Goal: Find specific page/section: Find specific page/section

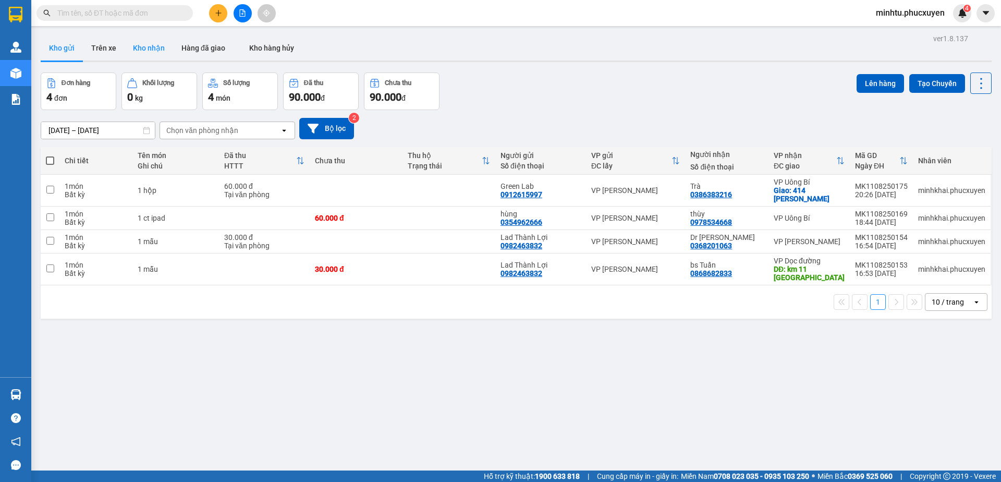
click at [147, 51] on button "Kho nhận" at bounding box center [149, 47] width 49 height 25
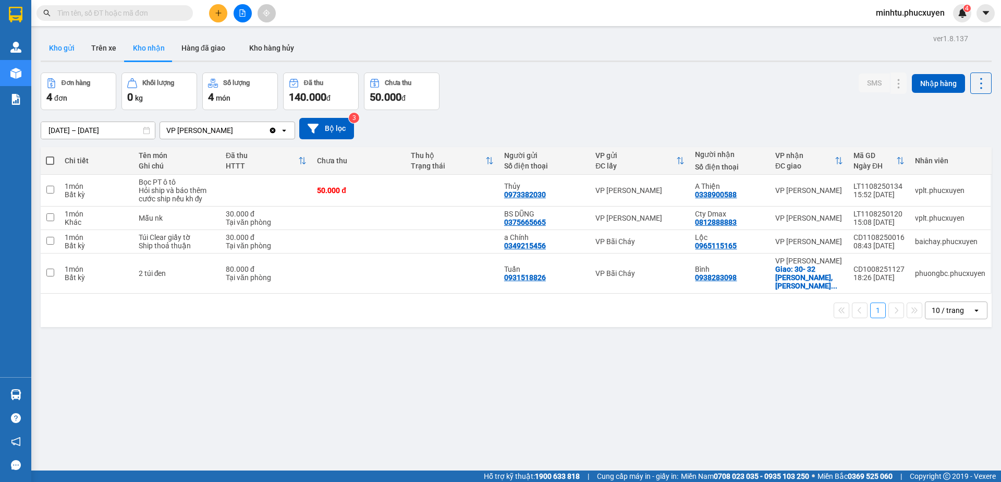
click at [67, 57] on button "Kho gửi" at bounding box center [62, 47] width 42 height 25
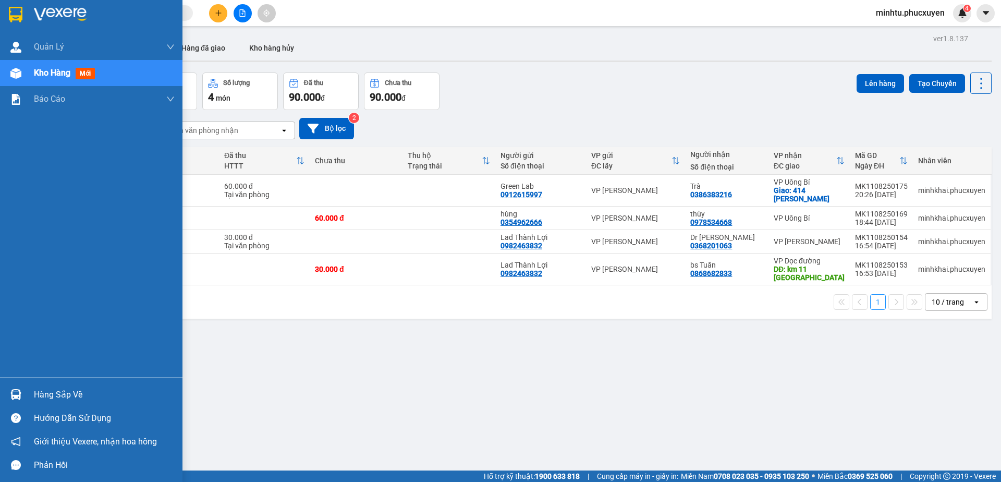
click at [16, 396] on img at bounding box center [15, 394] width 11 height 11
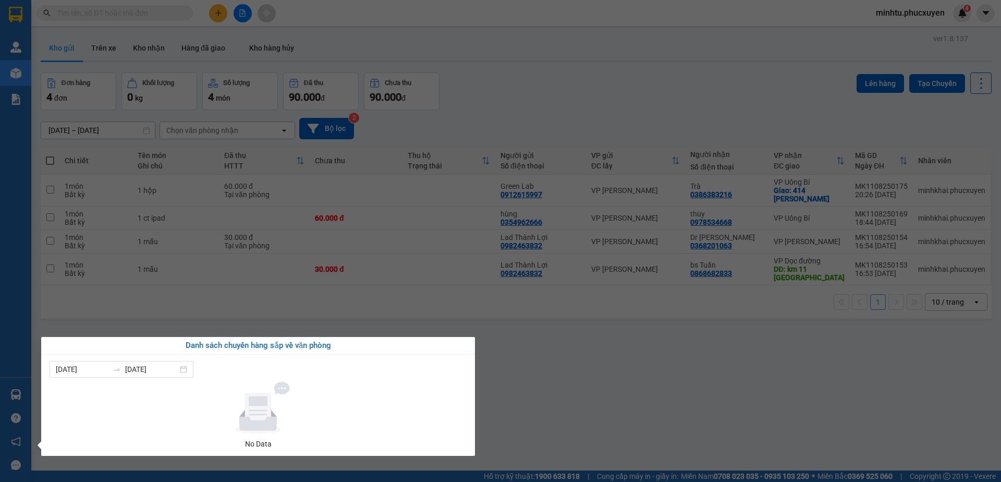
click at [119, 82] on section "Kết quả tìm kiếm ( 0 ) Bộ lọc No Data minhtu.[PERSON_NAME] 4 [PERSON_NAME] lý g…" at bounding box center [500, 241] width 1001 height 482
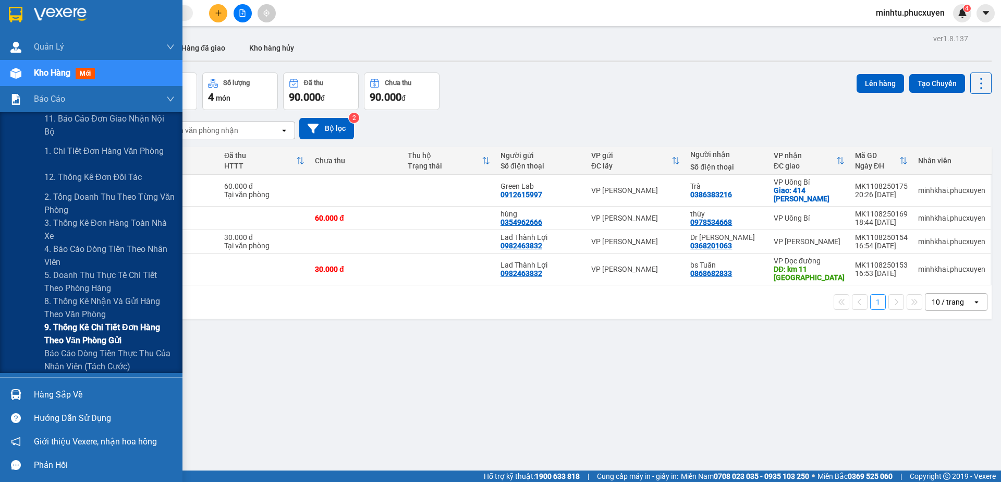
click at [78, 326] on span "9. Thống kê chi tiết đơn hàng theo văn phòng gửi" at bounding box center [109, 334] width 130 height 26
